Goal: Transaction & Acquisition: Purchase product/service

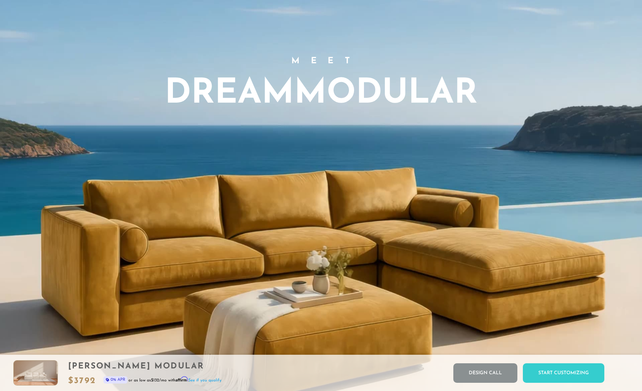
scroll to position [548, 0]
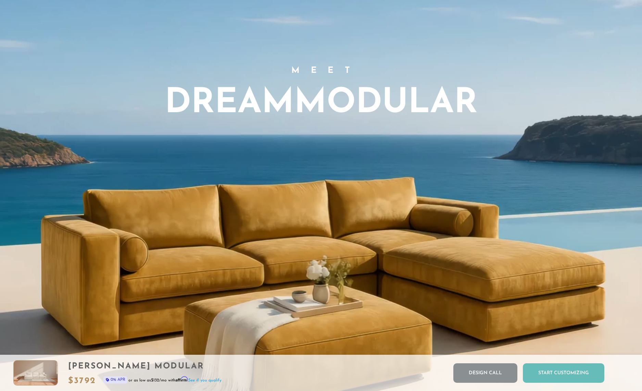
click at [572, 375] on div "Start Customizing" at bounding box center [563, 374] width 81 height 20
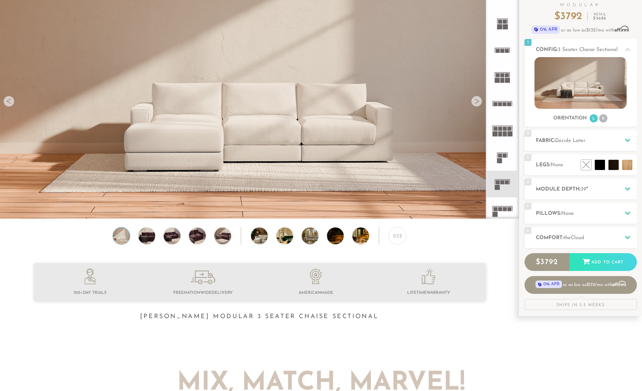
scroll to position [0, 0]
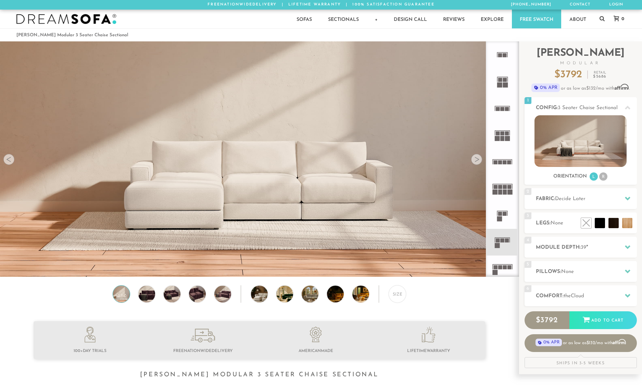
click at [476, 161] on div at bounding box center [476, 159] width 11 height 11
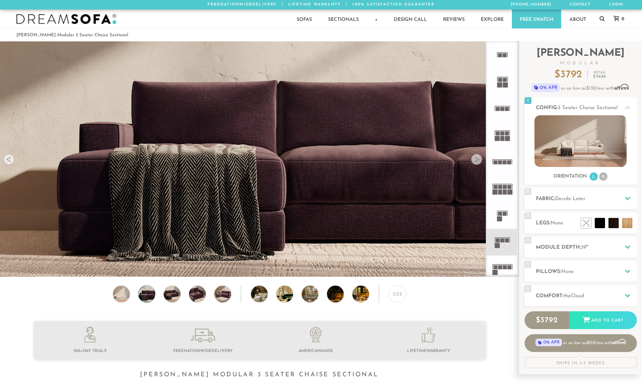
click at [476, 161] on div at bounding box center [476, 159] width 11 height 11
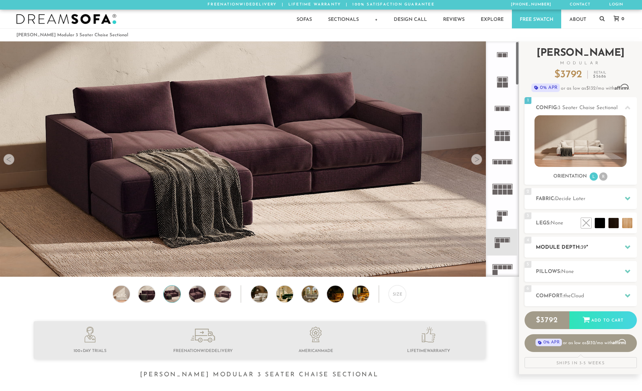
click at [627, 248] on icon at bounding box center [627, 247] width 5 height 4
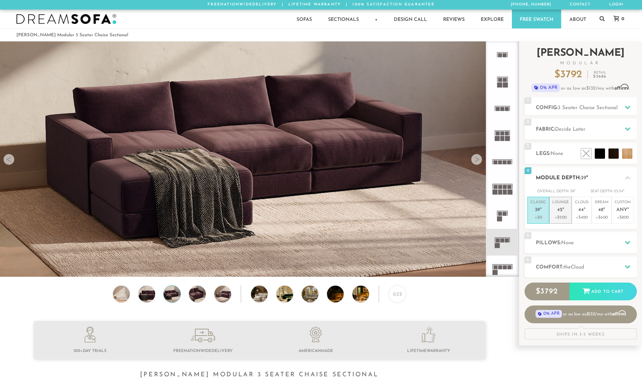
click at [559, 210] on span "42" at bounding box center [559, 210] width 5 height 6
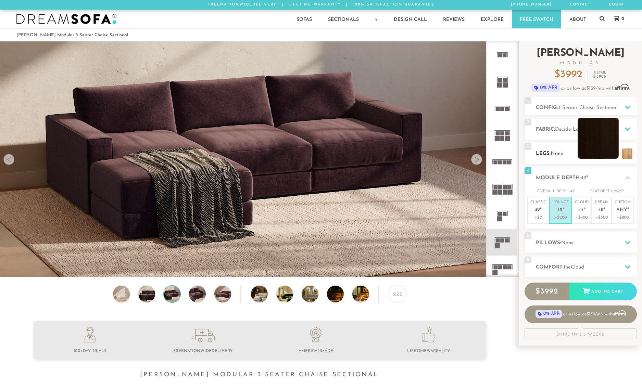
click at [602, 141] on li at bounding box center [598, 138] width 41 height 41
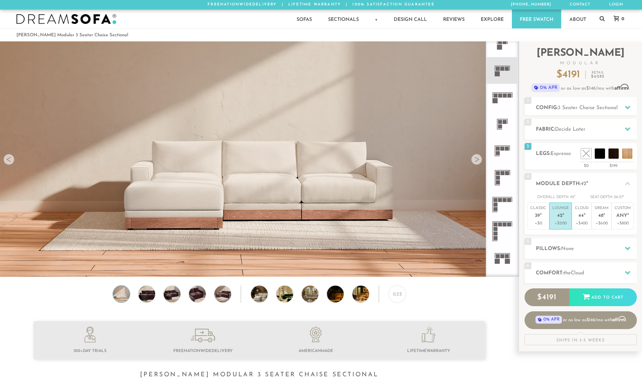
click at [475, 160] on div at bounding box center [476, 159] width 11 height 11
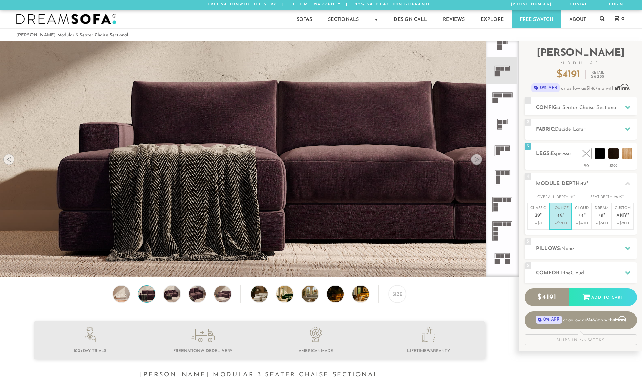
click at [475, 160] on div at bounding box center [476, 159] width 11 height 11
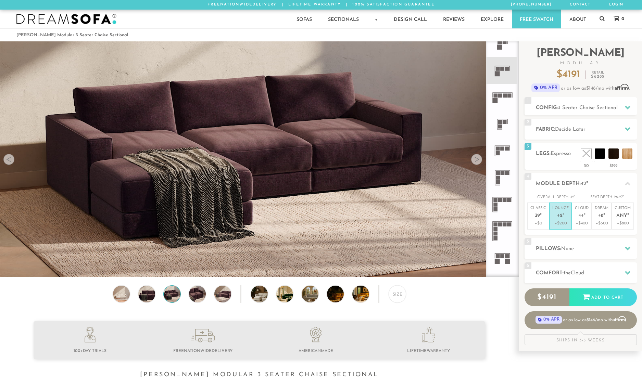
click at [475, 160] on div at bounding box center [476, 159] width 11 height 11
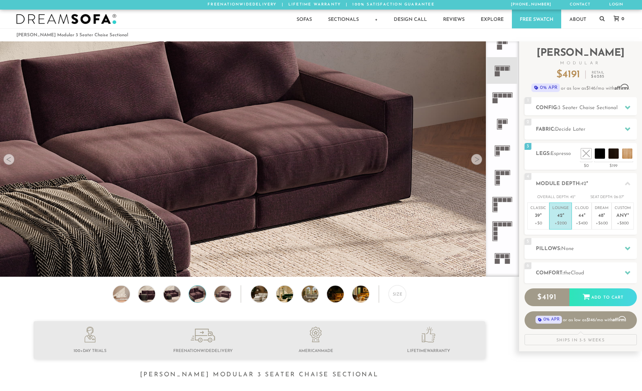
click at [475, 160] on div at bounding box center [476, 159] width 11 height 11
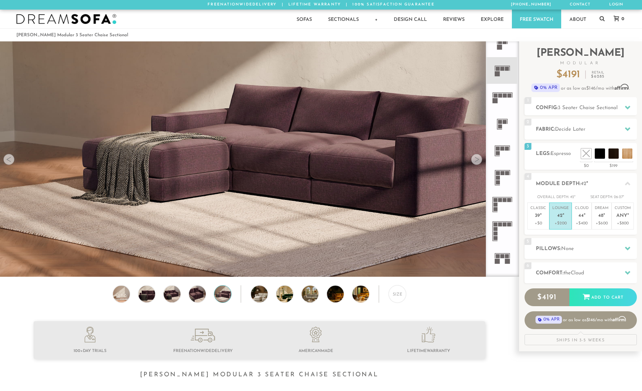
click at [475, 160] on div at bounding box center [476, 159] width 11 height 11
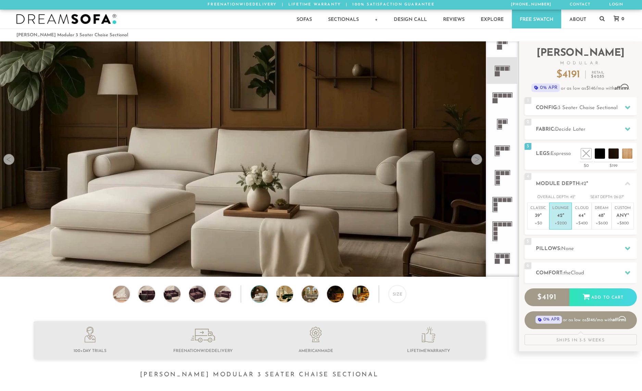
click at [475, 160] on div at bounding box center [476, 159] width 11 height 11
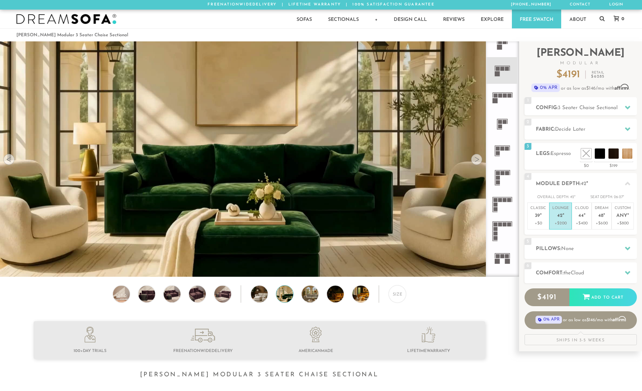
click at [475, 160] on div at bounding box center [476, 159] width 11 height 11
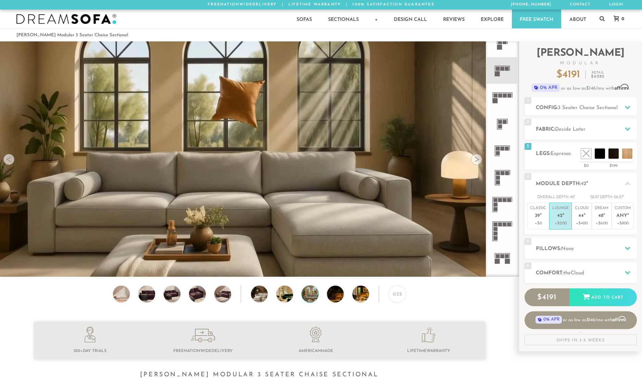
click at [475, 160] on div at bounding box center [476, 159] width 11 height 11
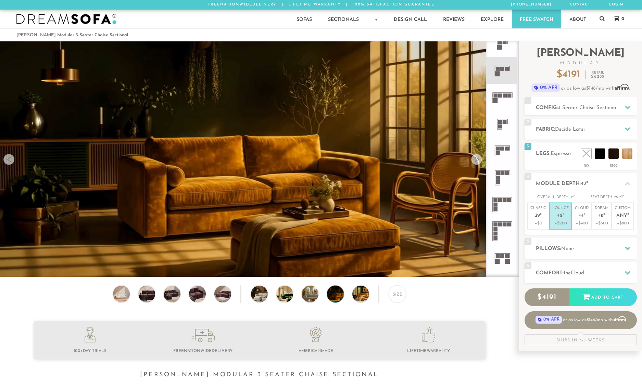
click at [475, 160] on div at bounding box center [476, 159] width 11 height 11
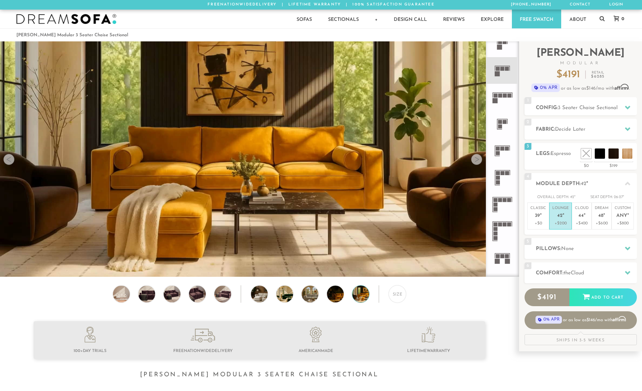
click at [475, 160] on div at bounding box center [476, 159] width 11 height 11
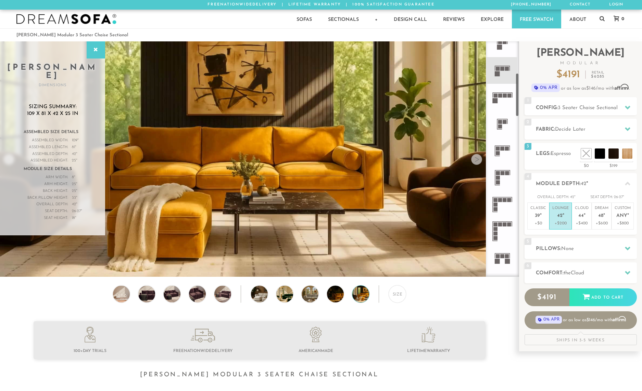
click at [501, 96] on rect at bounding box center [500, 96] width 4 height 4
